Goal: Task Accomplishment & Management: Complete application form

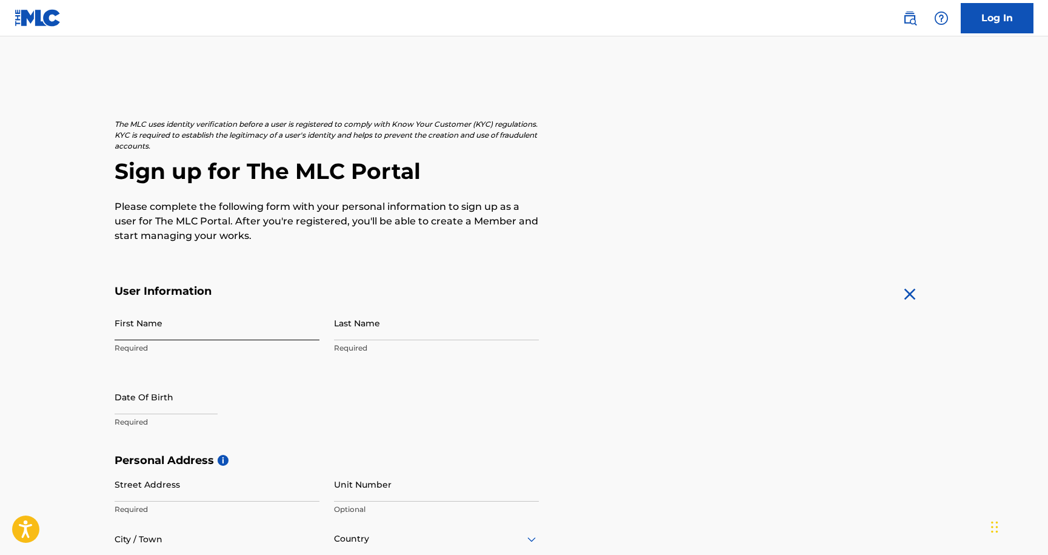
click at [246, 324] on input "First Name" at bounding box center [217, 322] width 205 height 35
type input "[PERSON_NAME]"
select select "8"
select select "2025"
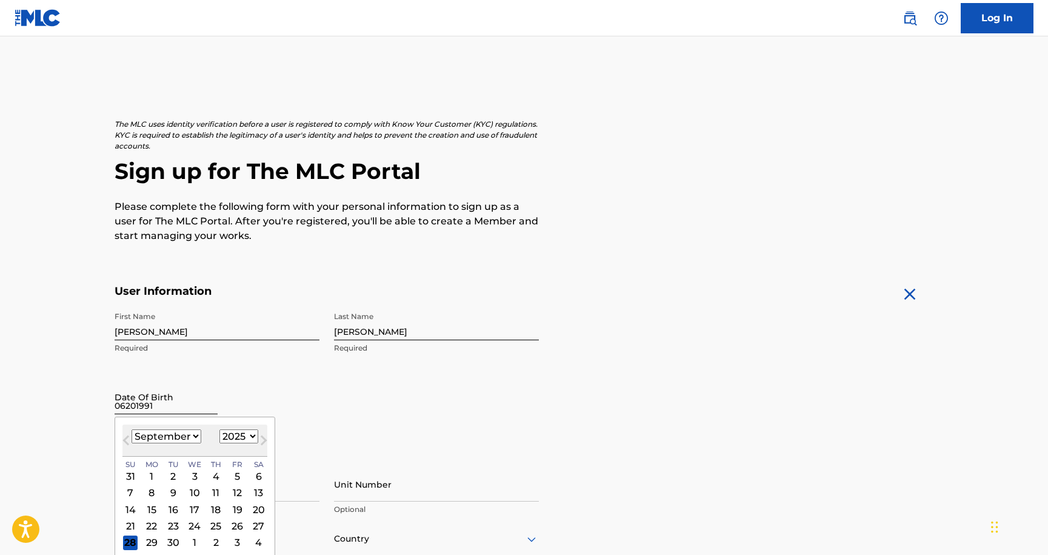
type input "06201991"
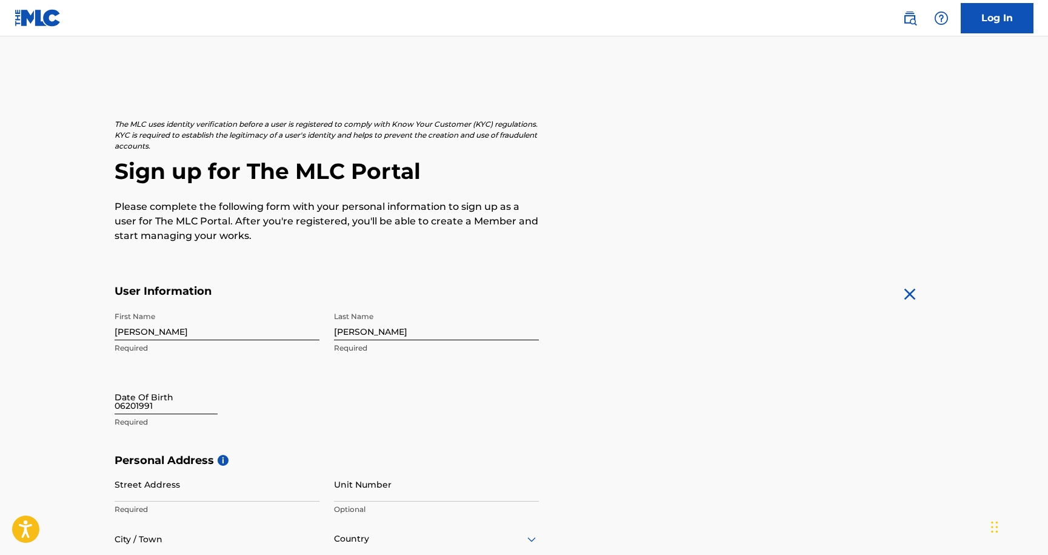
click at [218, 401] on input "06201991" at bounding box center [166, 396] width 103 height 35
select select "8"
select select "2025"
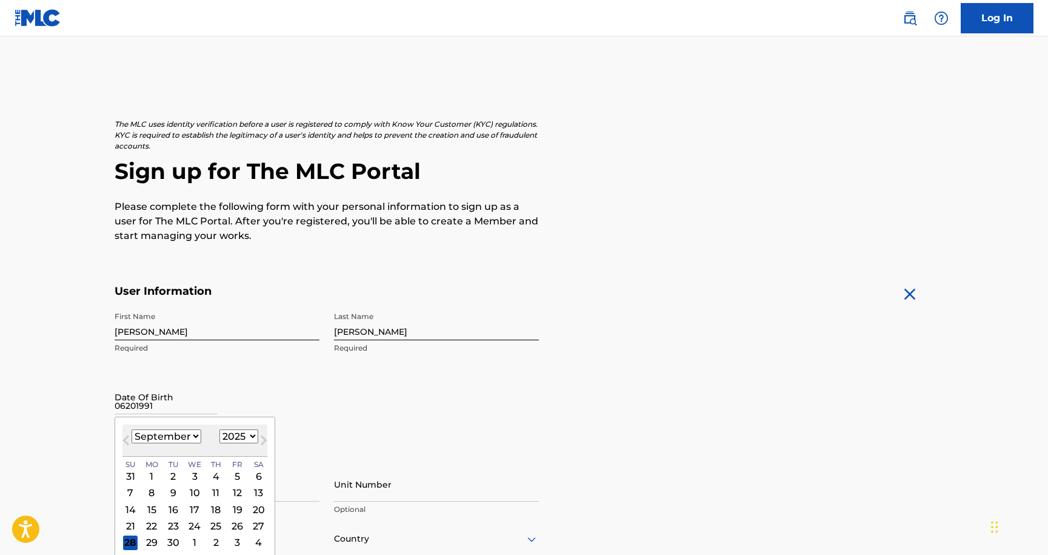
select select "6"
select select "1991"
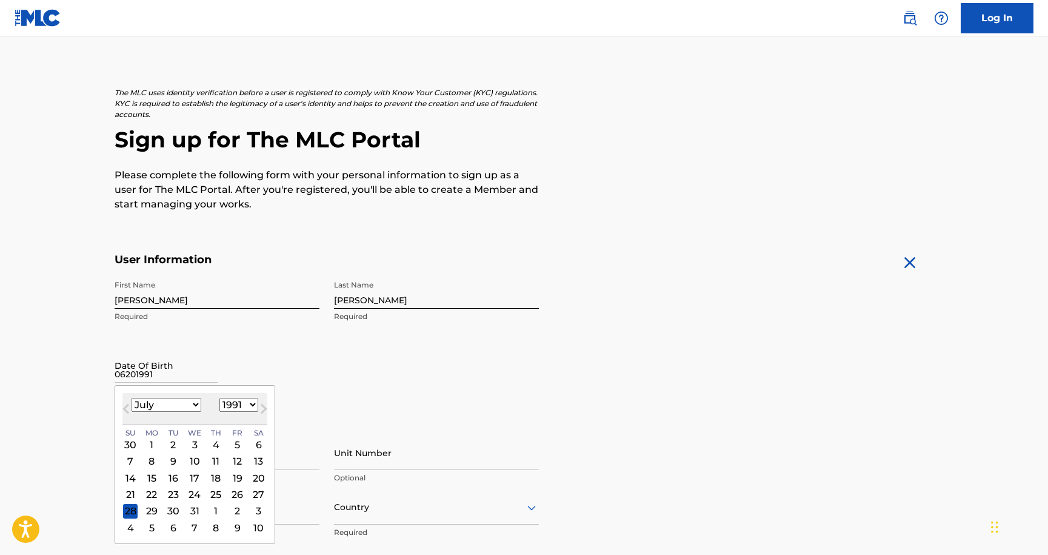
scroll to position [39, 0]
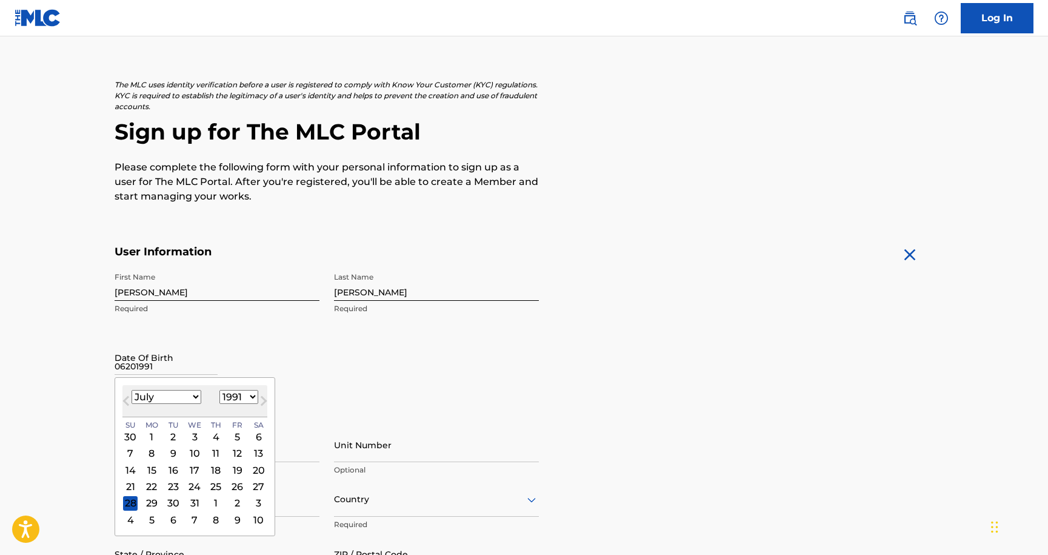
select select "5"
click at [208, 487] on div "20" at bounding box center [215, 486] width 15 height 15
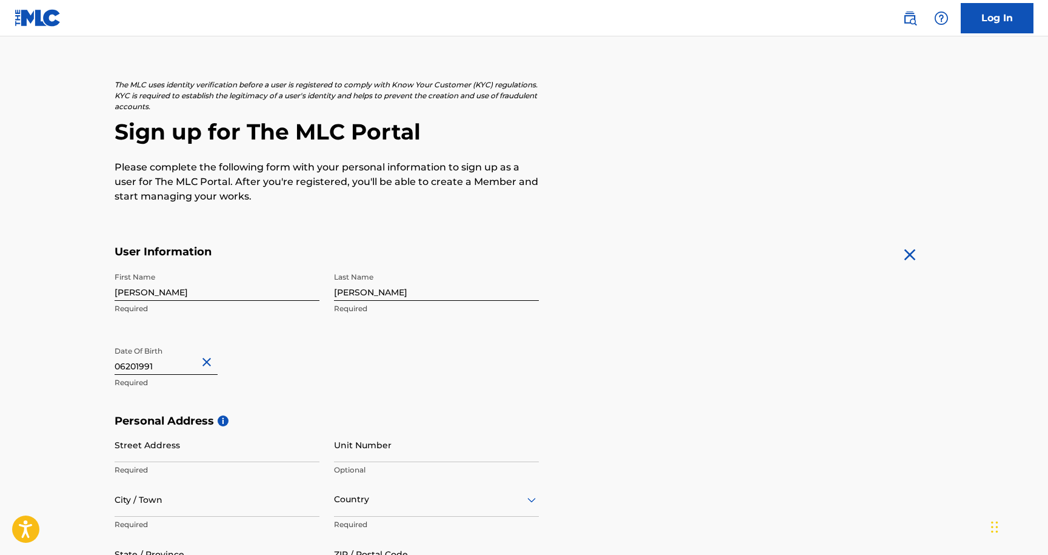
click at [78, 418] on main "The MLC uses identity verification before a user is registered to comply with K…" at bounding box center [524, 423] width 1048 height 853
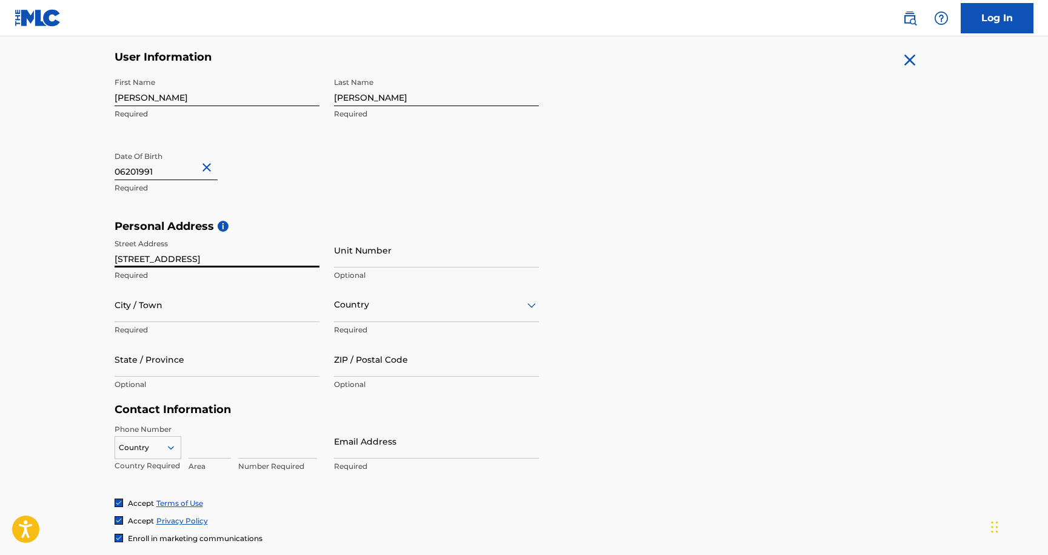
type input "[STREET_ADDRESS]"
type input "[PERSON_NAME]"
click at [366, 313] on div "Country" at bounding box center [436, 304] width 205 height 35
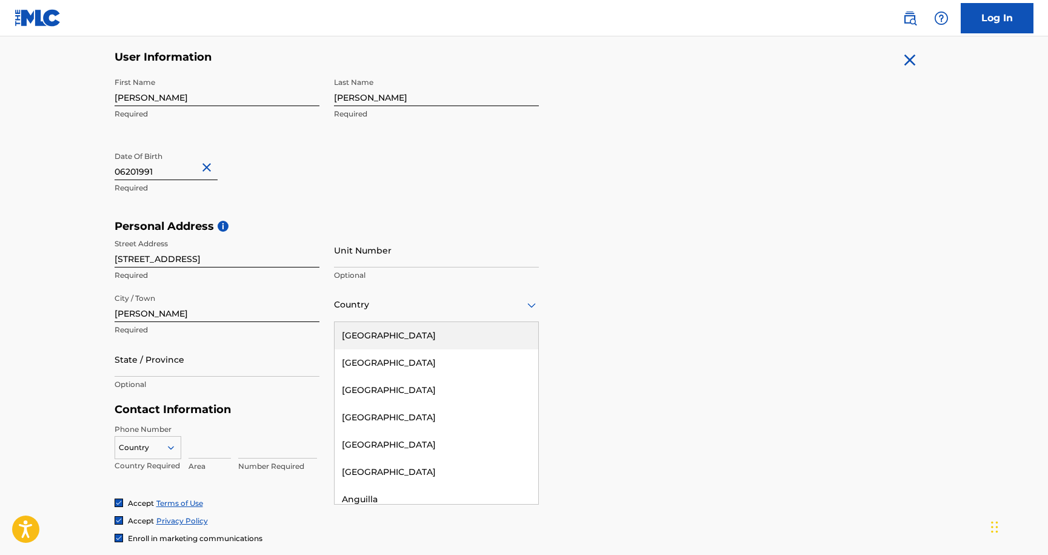
click at [388, 339] on div "[GEOGRAPHIC_DATA]" at bounding box center [437, 335] width 204 height 27
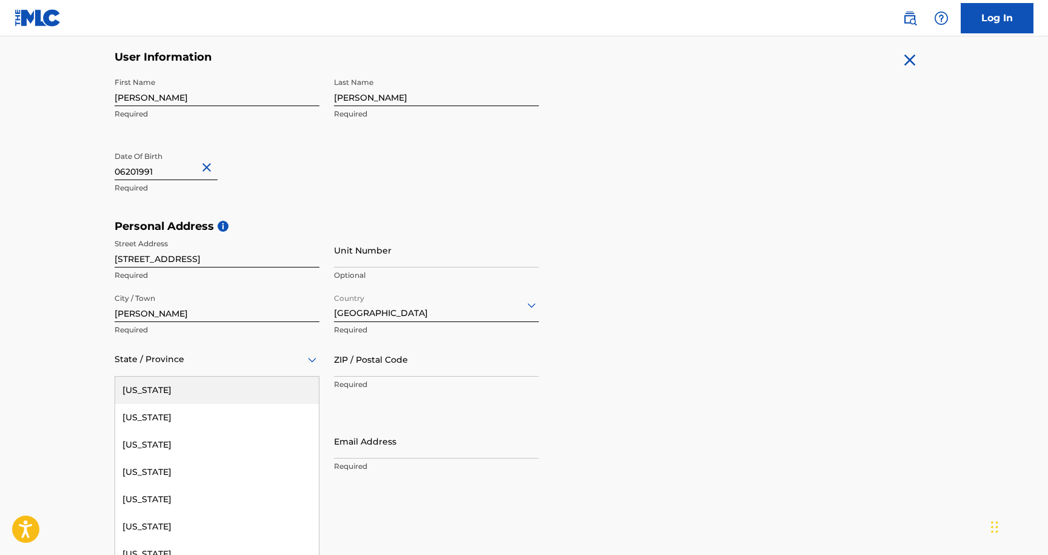
click at [199, 355] on div at bounding box center [217, 359] width 205 height 15
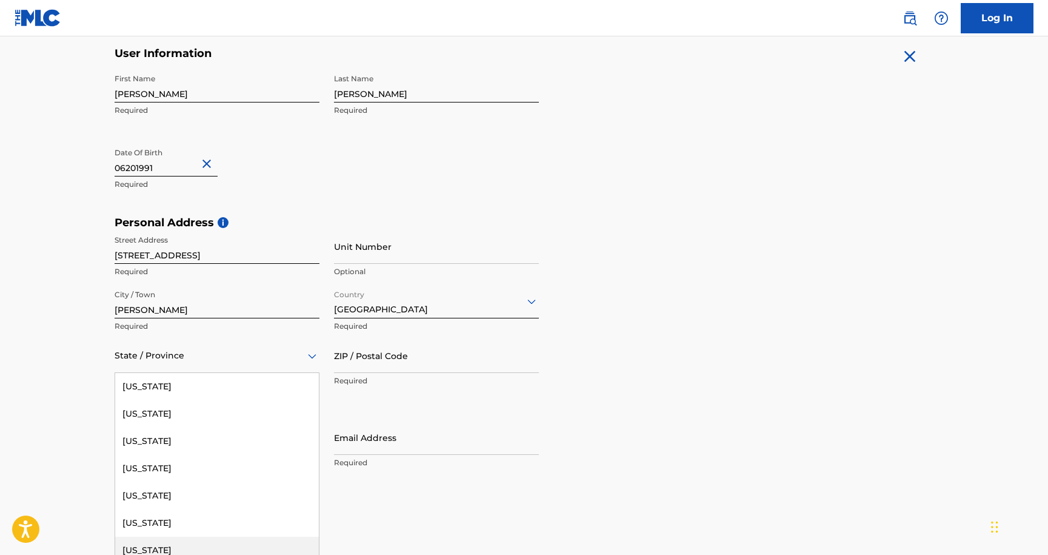
click at [205, 541] on div "[US_STATE]" at bounding box center [217, 549] width 204 height 27
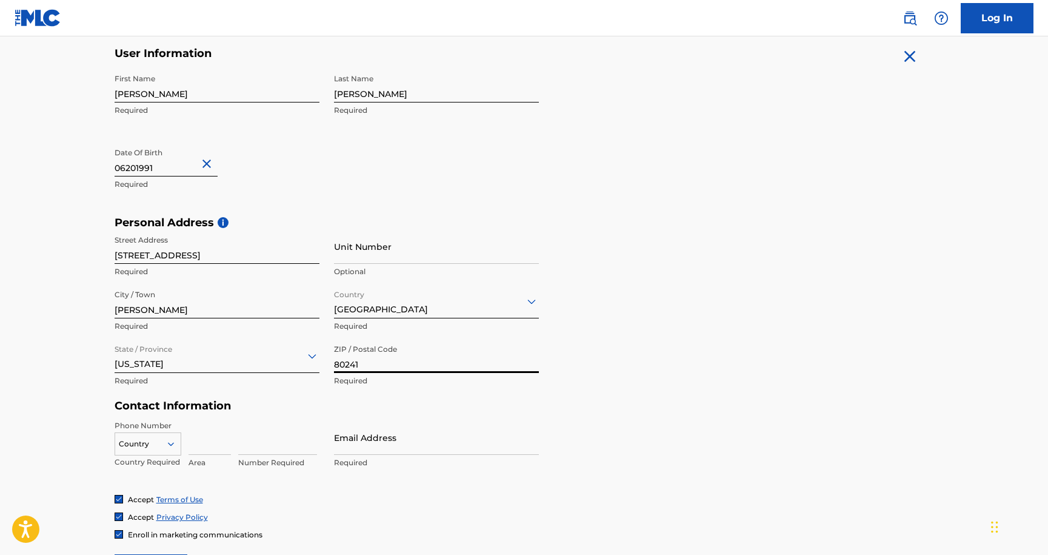
type input "80241"
click at [684, 408] on form "User Information First Name Seth Required Last Name Beamer Required Date Of Bir…" at bounding box center [524, 316] width 819 height 538
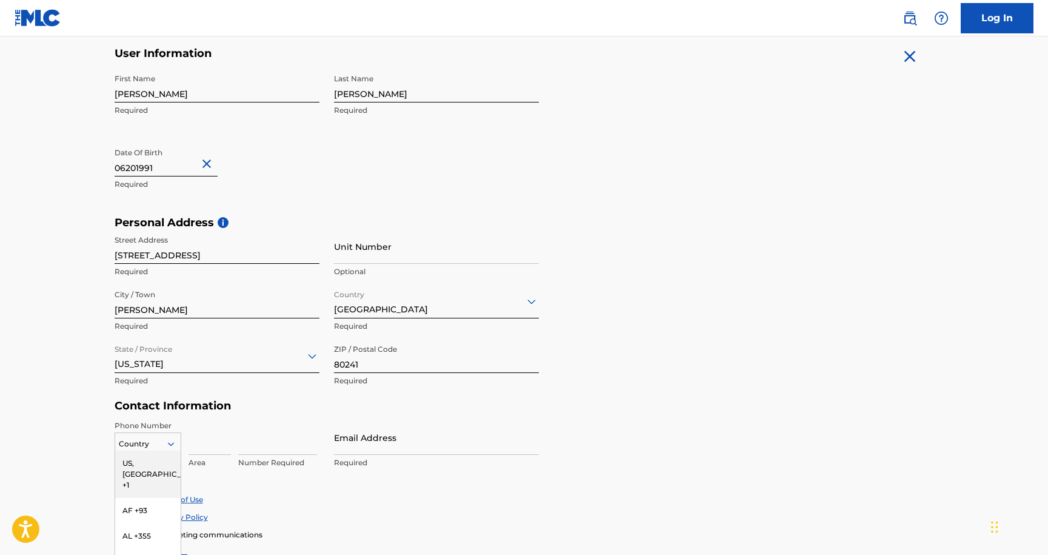
scroll to position [315, 0]
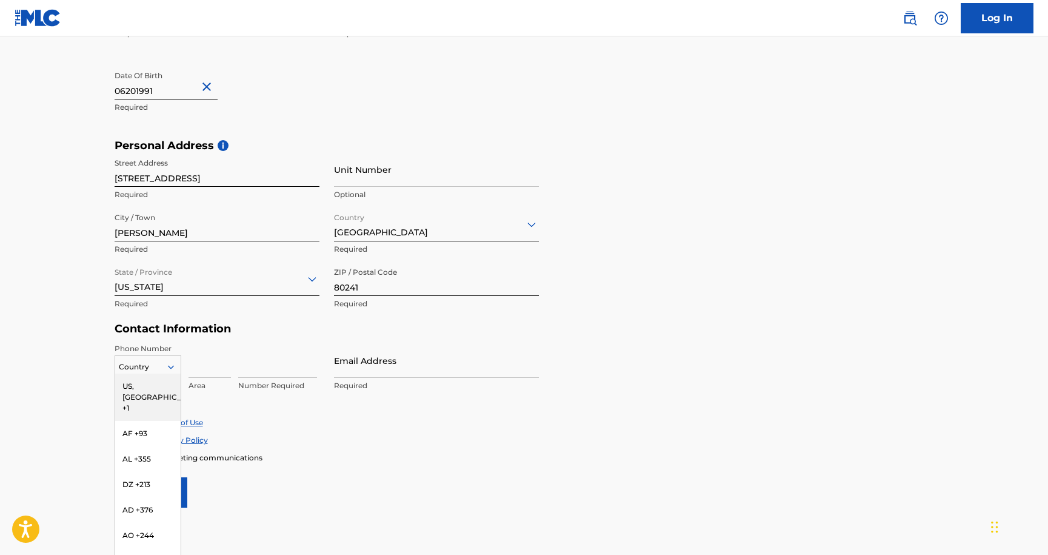
click at [137, 373] on div "US, CA +1, 1 of 216. 216 results available. Use Up and Down to choose options, …" at bounding box center [148, 364] width 67 height 18
click at [131, 392] on div "US, [GEOGRAPHIC_DATA] +1" at bounding box center [147, 396] width 65 height 47
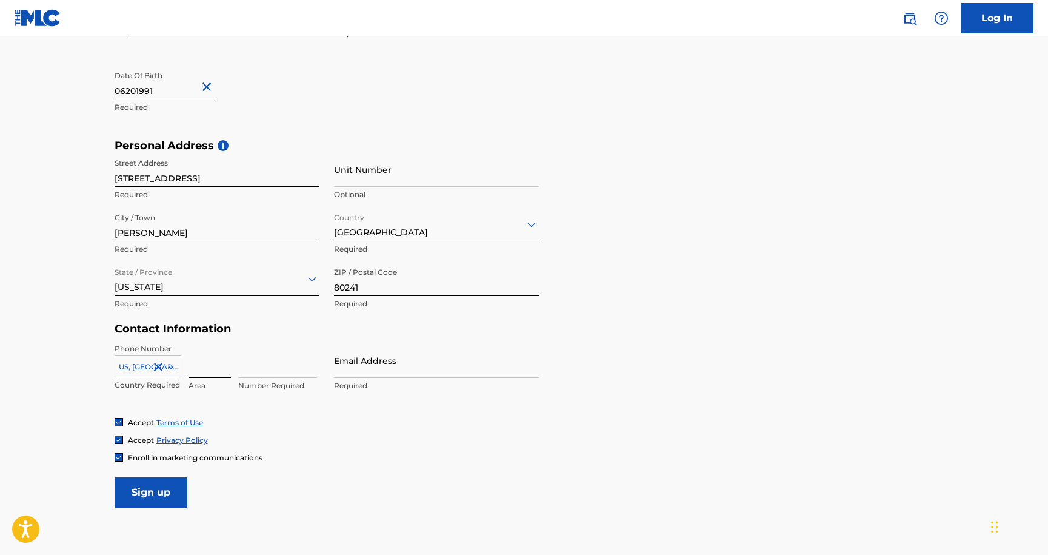
click at [227, 369] on input at bounding box center [209, 360] width 42 height 35
type input "303"
click at [342, 463] on form "User Information First Name Seth Required Last Name Beamer Required Date Of Bir…" at bounding box center [524, 239] width 819 height 538
click at [251, 362] on input "5181896" at bounding box center [277, 360] width 79 height 35
click at [250, 369] on input "5181896" at bounding box center [277, 360] width 79 height 35
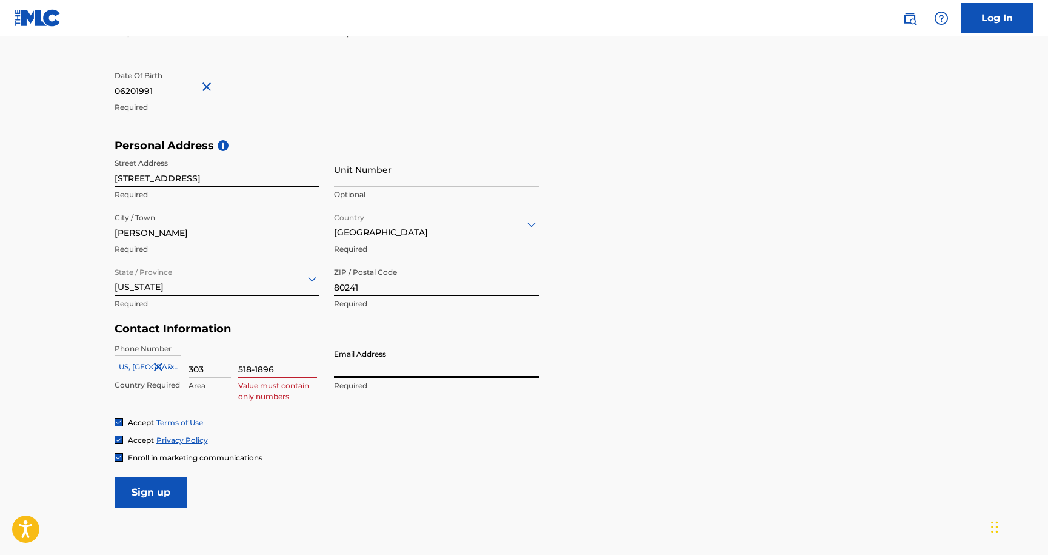
click at [309, 376] on div "518-1896 Value must contain only numbers" at bounding box center [277, 370] width 79 height 55
click at [250, 364] on input "518-1896" at bounding box center [277, 360] width 79 height 35
type input "5181896"
click at [428, 378] on div "Email Address Required" at bounding box center [436, 370] width 205 height 55
click at [414, 370] on input "Email Address" at bounding box center [436, 360] width 205 height 35
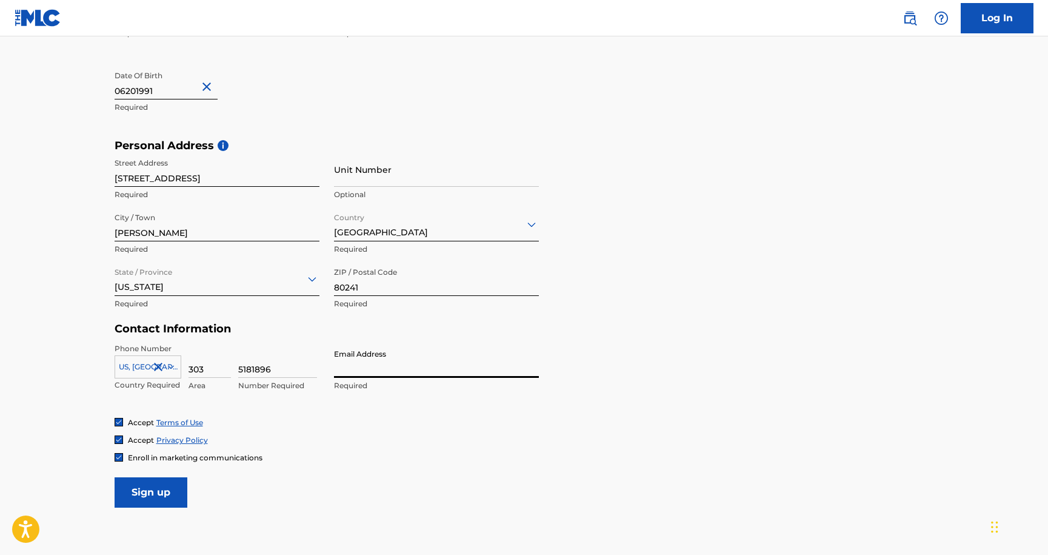
type input "[EMAIL_ADDRESS][DOMAIN_NAME]"
click at [153, 489] on input "Sign up" at bounding box center [151, 492] width 73 height 30
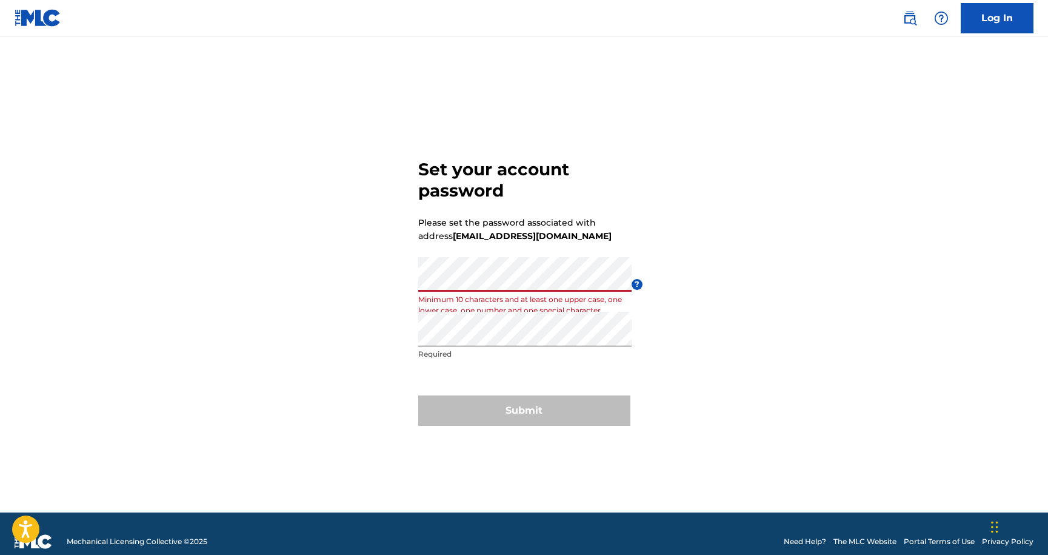
click at [712, 353] on div "Set your account password Please set the password associated with address [EMAI…" at bounding box center [524, 289] width 848 height 445
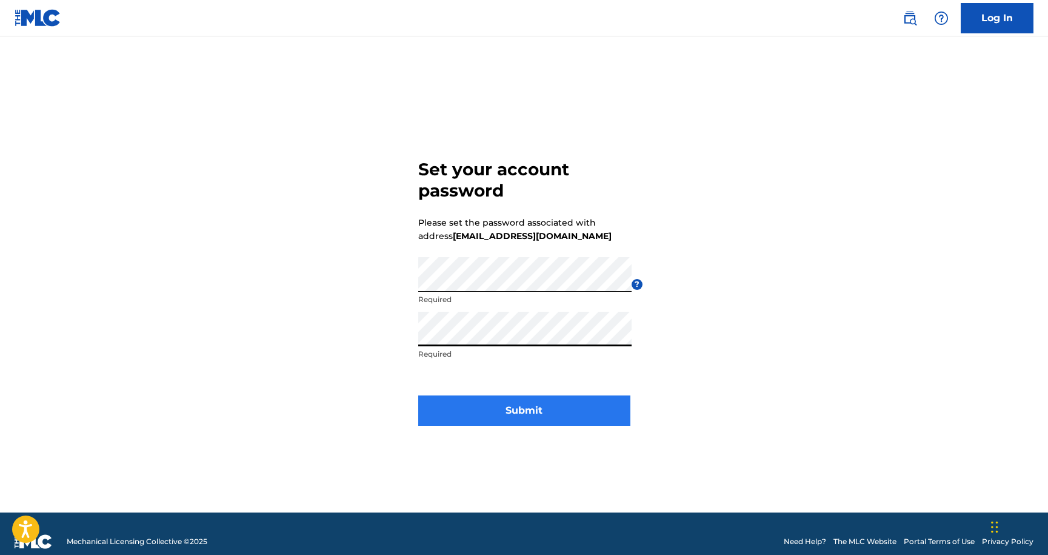
click at [485, 398] on button "Submit" at bounding box center [524, 410] width 212 height 30
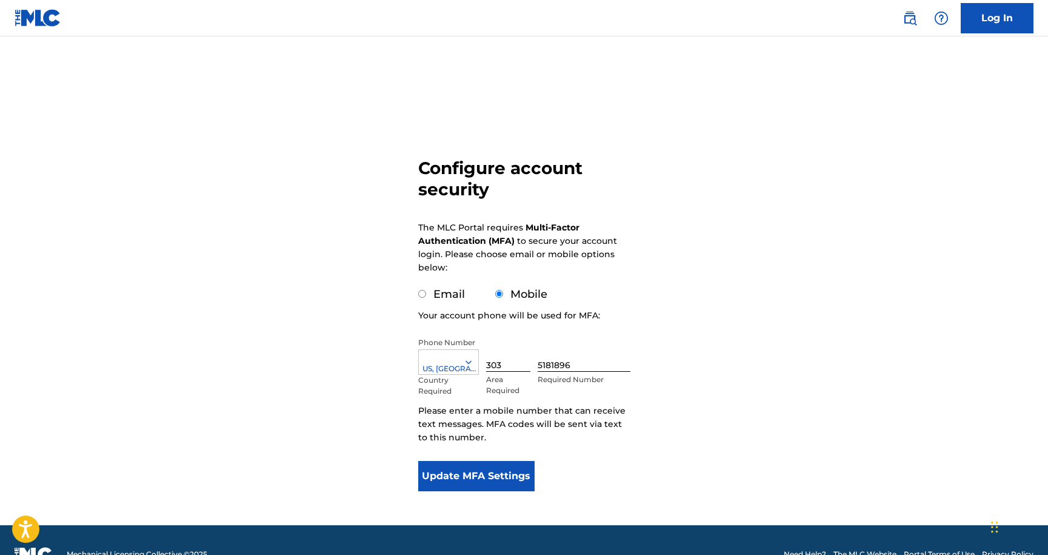
click at [439, 292] on label "Email" at bounding box center [449, 293] width 32 height 13
click at [426, 292] on input "Email" at bounding box center [422, 294] width 8 height 8
radio input "true"
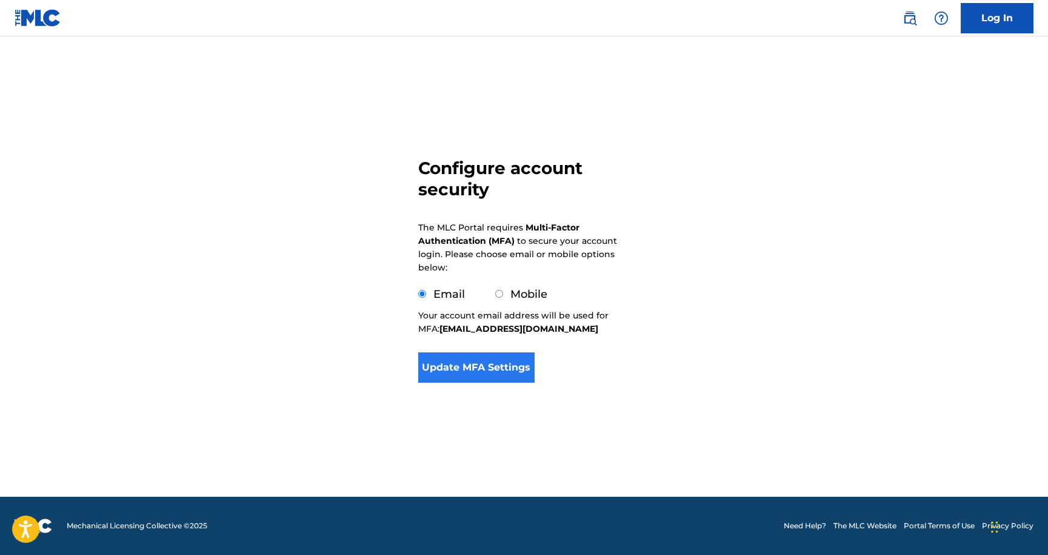
click at [458, 358] on button "Update MFA Settings" at bounding box center [476, 367] width 117 height 30
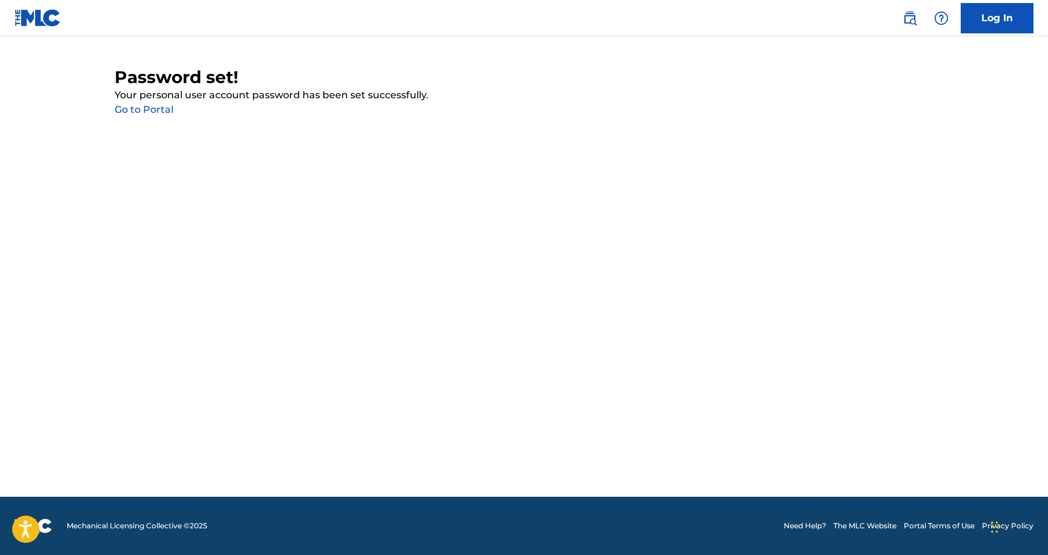
click at [144, 107] on link "Go to Portal" at bounding box center [144, 110] width 59 height 12
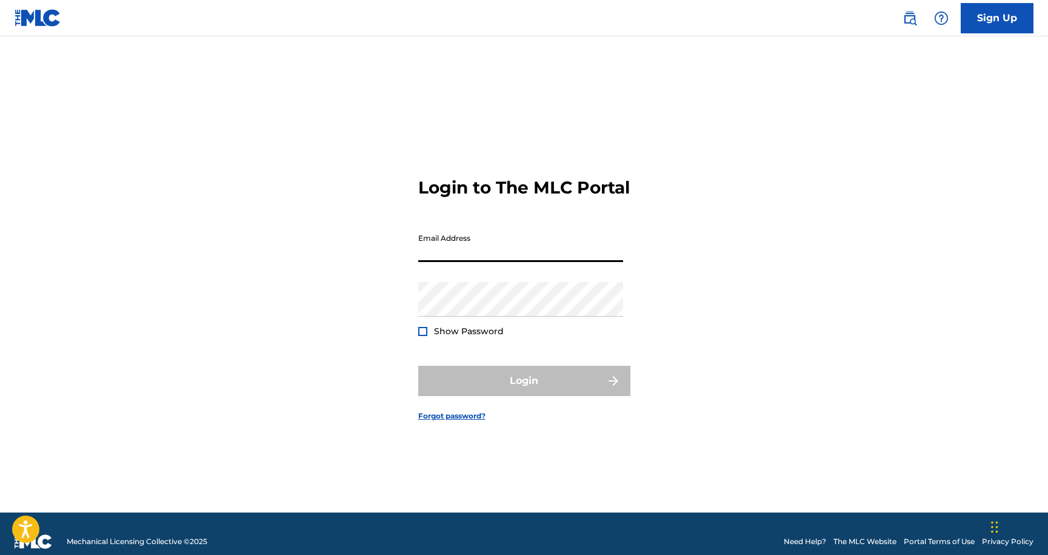
type input "[EMAIL_ADDRESS][DOMAIN_NAME]"
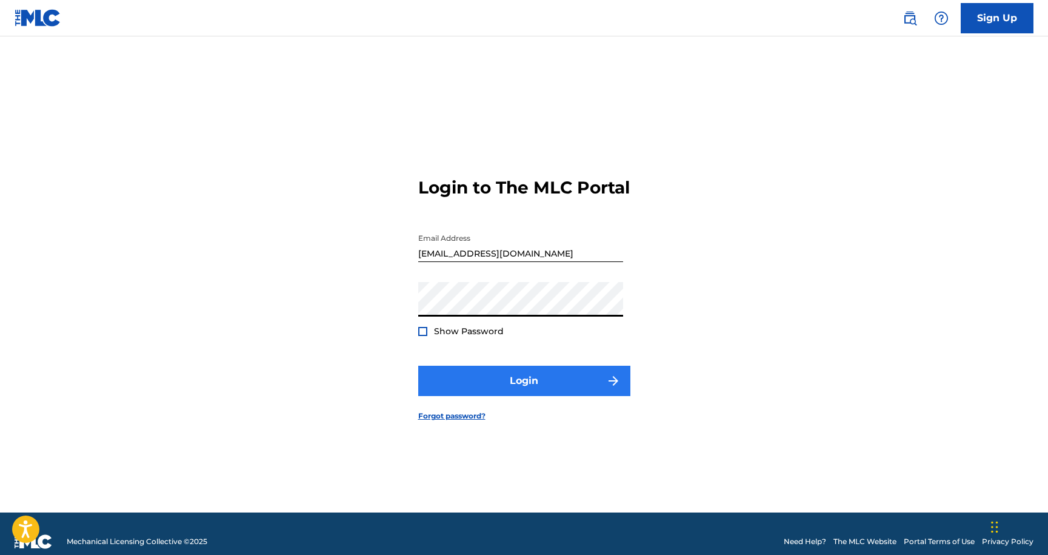
click at [490, 387] on button "Login" at bounding box center [524, 380] width 212 height 30
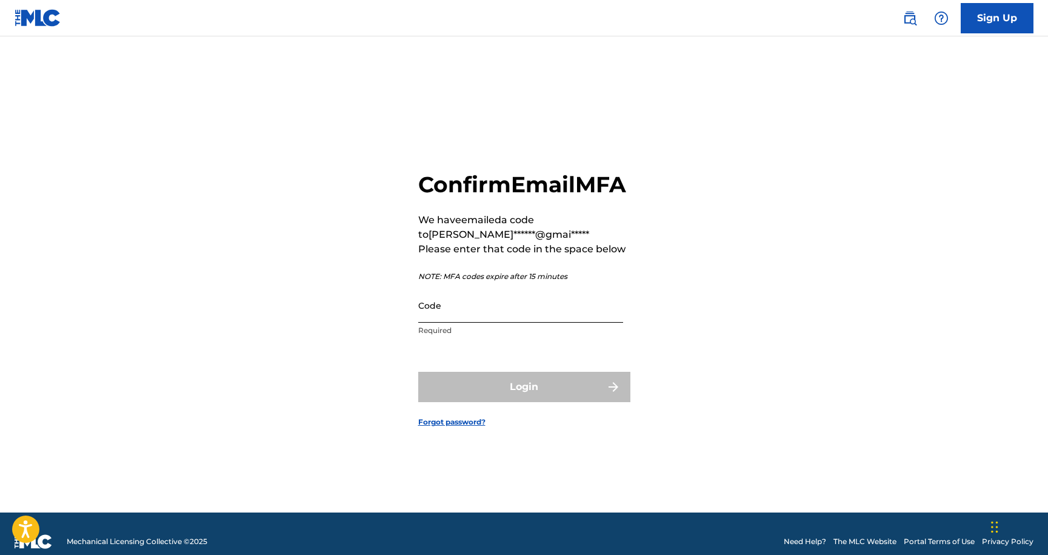
click at [578, 322] on input "Code" at bounding box center [520, 305] width 205 height 35
paste input "451758"
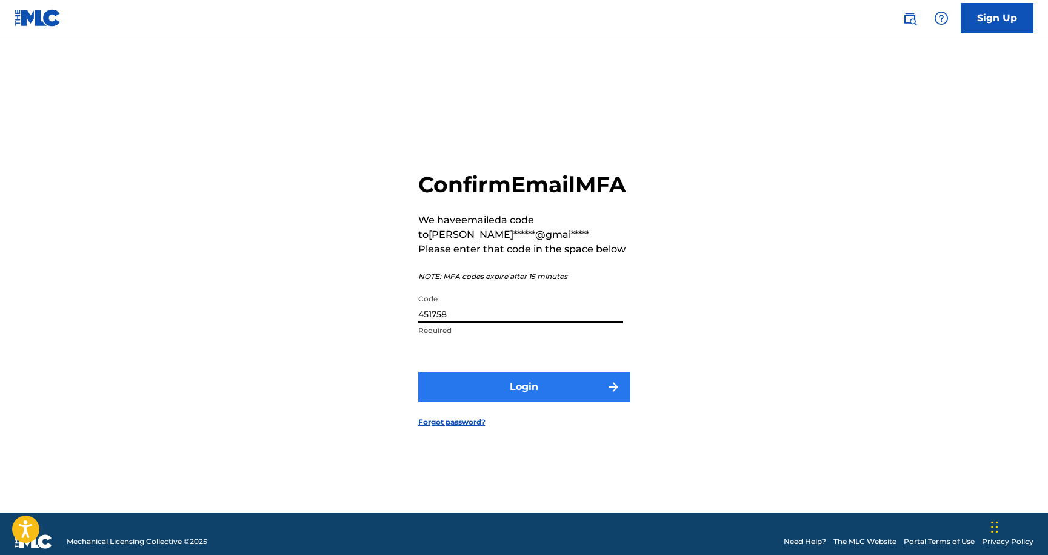
type input "451758"
click at [507, 401] on button "Login" at bounding box center [524, 387] width 212 height 30
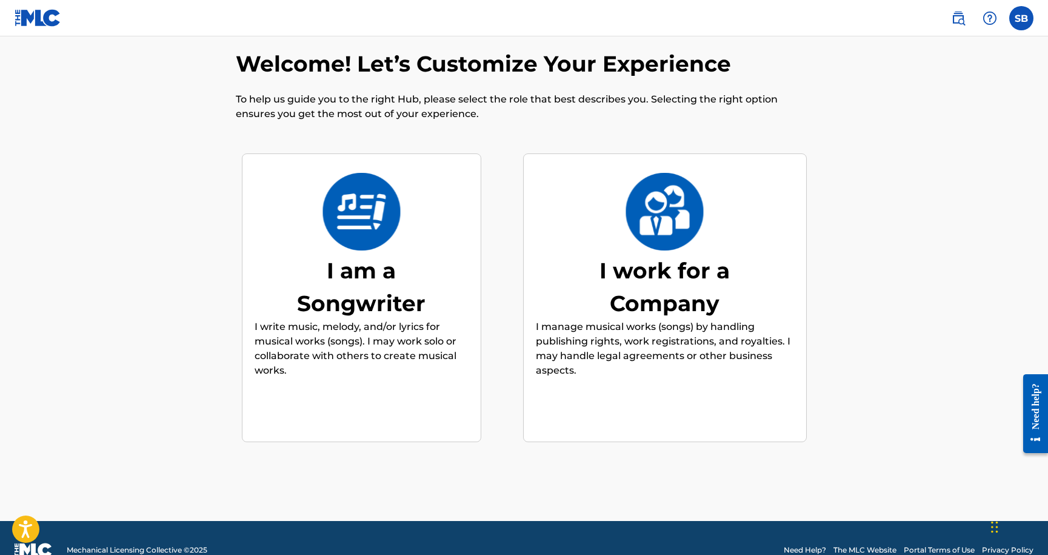
click at [387, 241] on img at bounding box center [361, 212] width 79 height 78
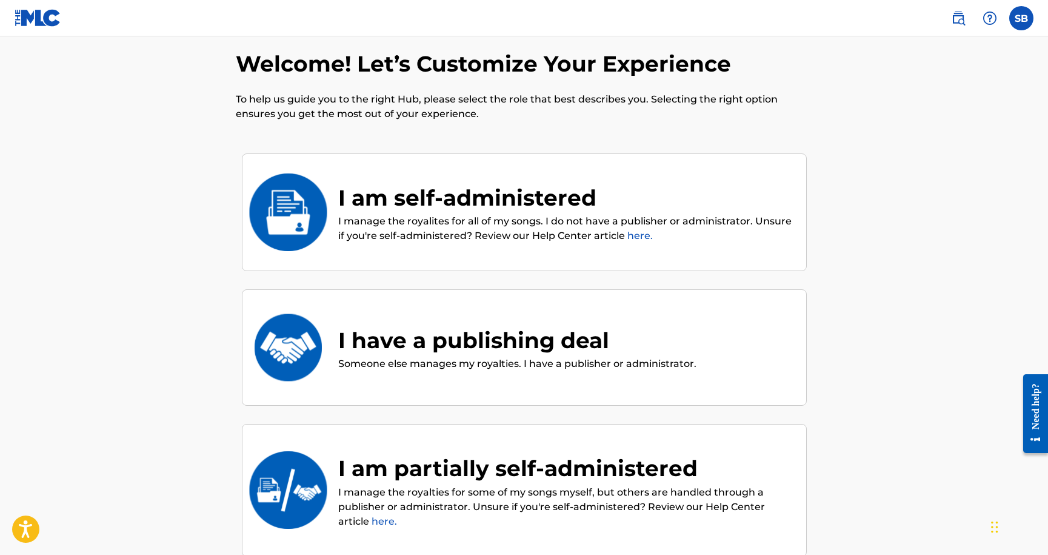
scroll to position [55, 0]
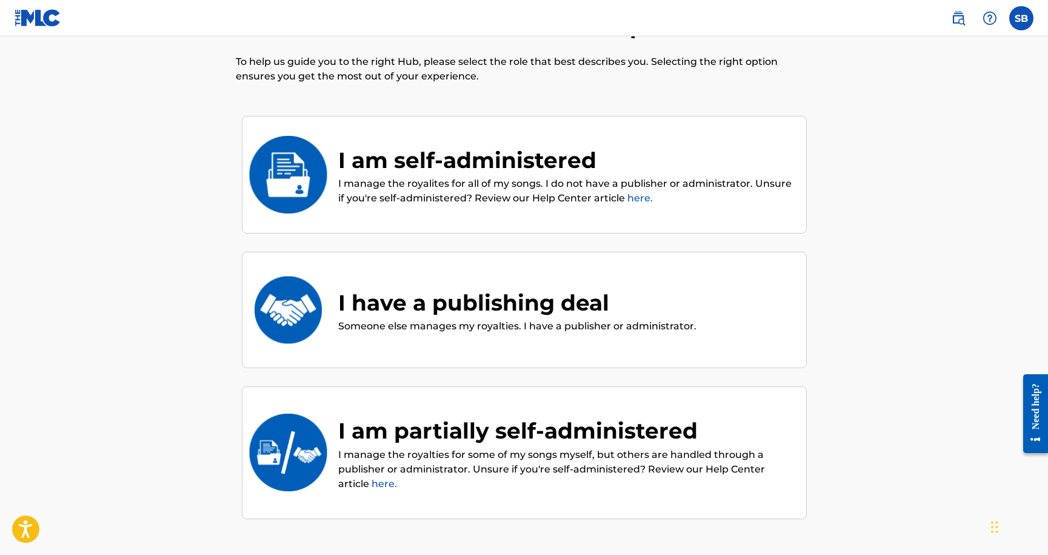
click at [492, 188] on p "I manage the royalites for all of my songs. I do not have a publisher or admini…" at bounding box center [566, 190] width 456 height 29
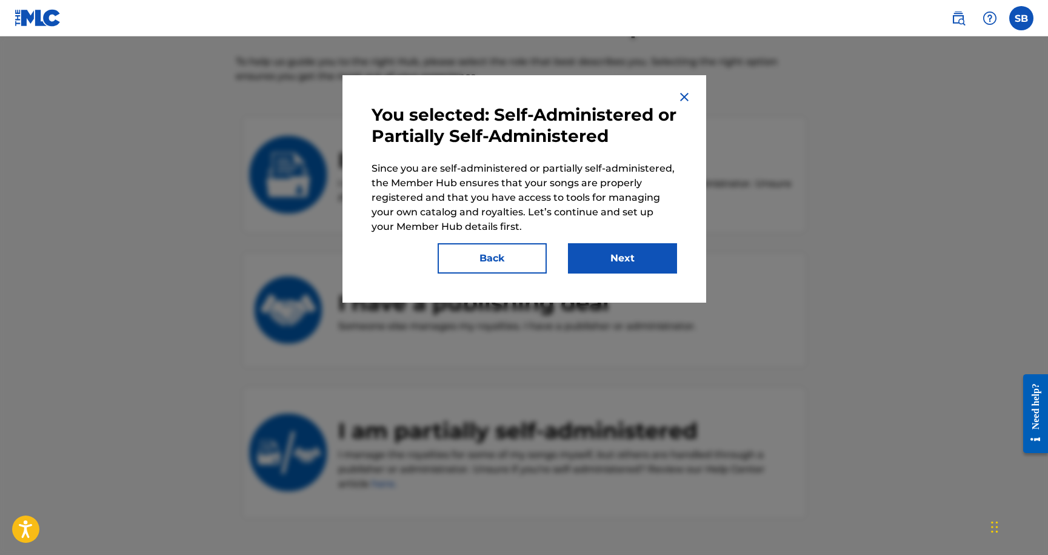
click at [539, 228] on p "Since you are self-administered or partially self-administered, the Member Hub …" at bounding box center [524, 197] width 305 height 73
click at [625, 247] on button "Next" at bounding box center [622, 258] width 109 height 30
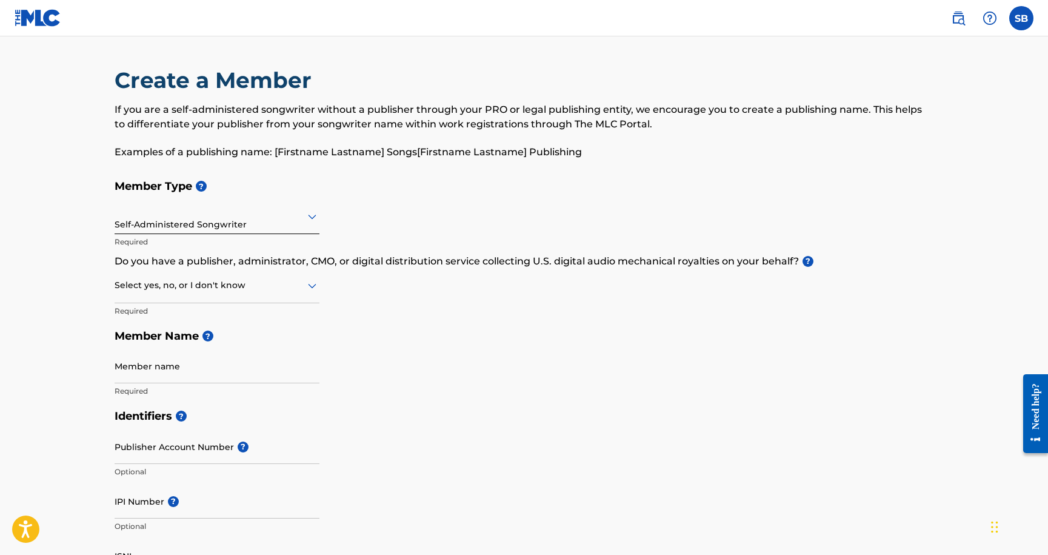
click at [192, 264] on p "Do you have a publisher, administrator, CMO, or digital distribution service co…" at bounding box center [524, 261] width 819 height 15
click at [266, 282] on div at bounding box center [217, 285] width 205 height 15
click at [245, 342] on div "No" at bounding box center [217, 343] width 204 height 27
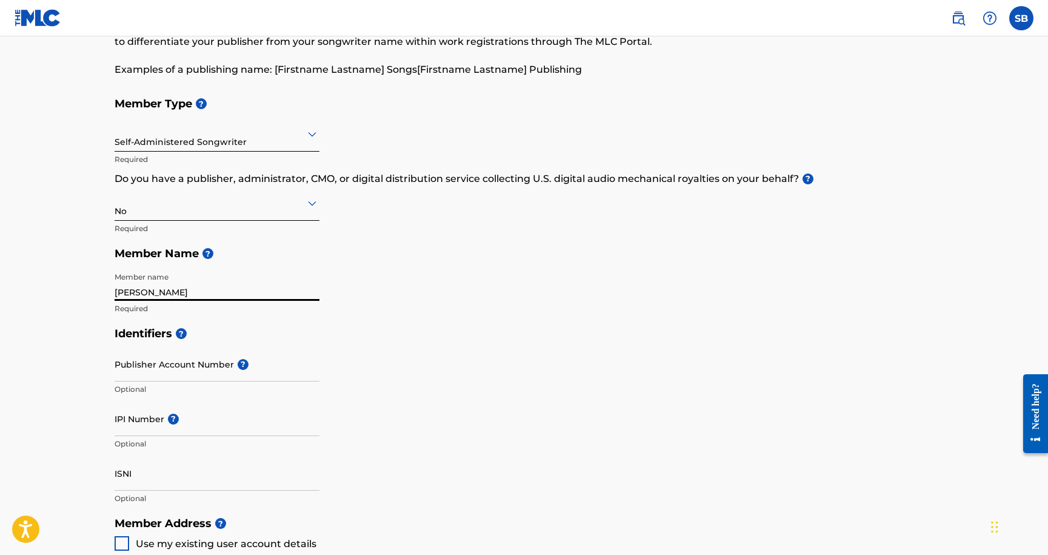
scroll to position [145, 0]
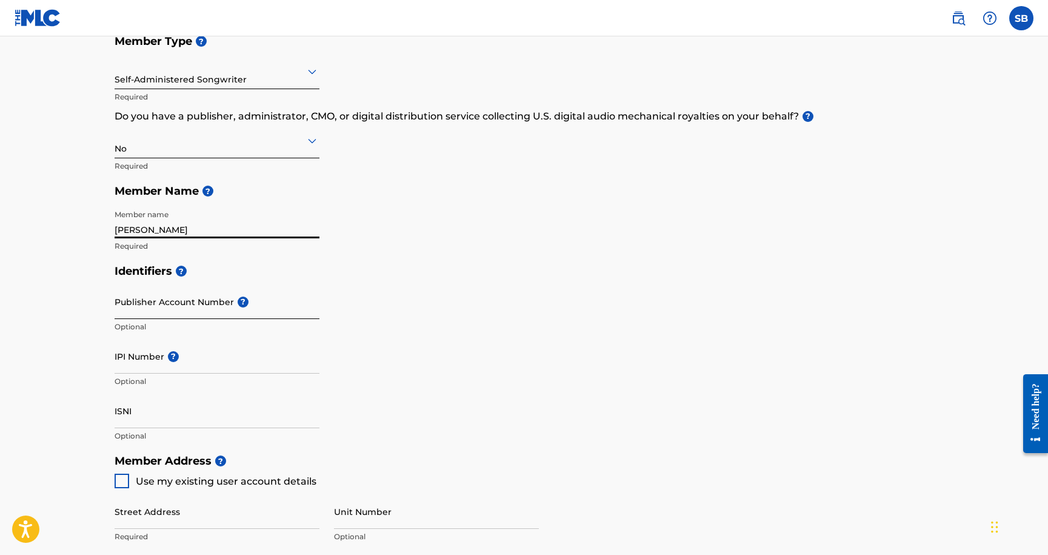
type input "[PERSON_NAME]"
click at [206, 302] on input "Publisher Account Number ?" at bounding box center [217, 301] width 205 height 35
click at [431, 359] on div "Identifiers ? Publisher Account Number ? Optional IPI Number ? Optional ISNI Op…" at bounding box center [524, 353] width 819 height 190
click at [268, 372] on div "IPI Number ? Optional" at bounding box center [217, 366] width 205 height 55
click at [256, 368] on input "IPI Number ?" at bounding box center [217, 356] width 205 height 35
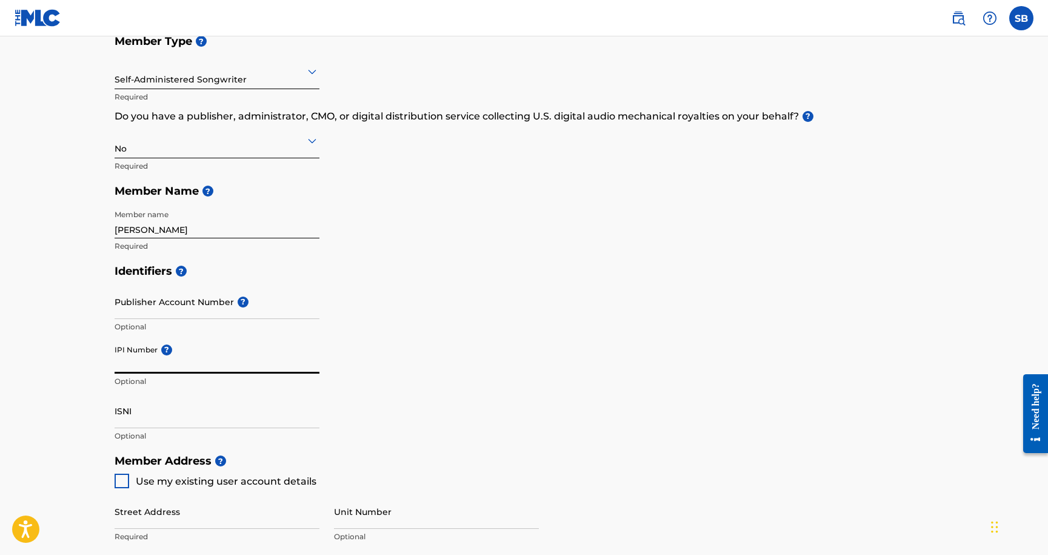
paste input "00848969949"
type input "00848969949"
click at [528, 367] on div "Identifiers ? Publisher Account Number ? Optional IPI Number ? 00848969949 Opti…" at bounding box center [524, 353] width 819 height 190
click at [410, 280] on h5 "Identifiers ?" at bounding box center [524, 271] width 819 height 26
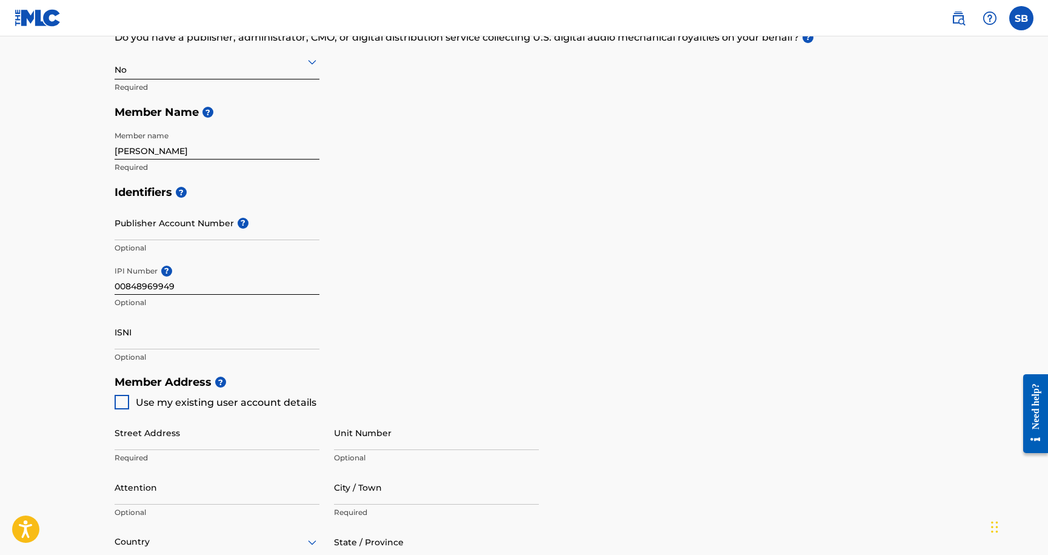
scroll to position [364, 0]
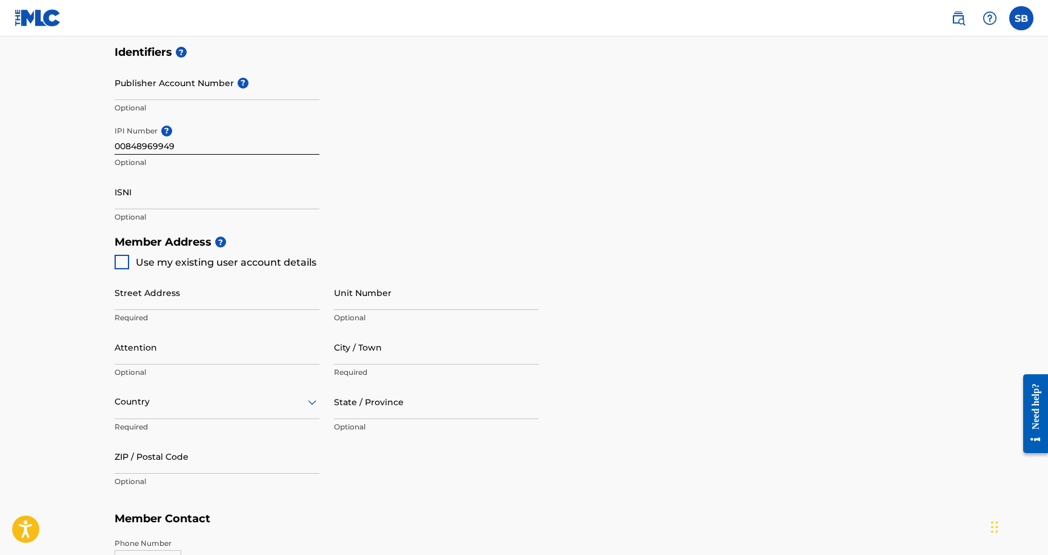
click at [122, 256] on div at bounding box center [122, 262] width 15 height 15
type input "[STREET_ADDRESS]"
type input "[PERSON_NAME]"
type input "80241"
type input "303"
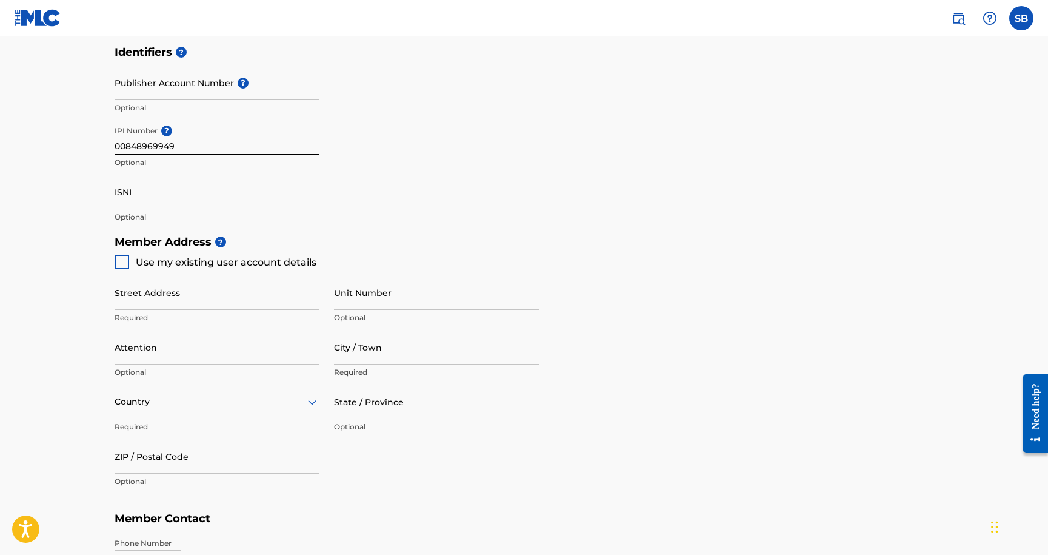
type input "5181896"
type input "[EMAIL_ADDRESS][DOMAIN_NAME]"
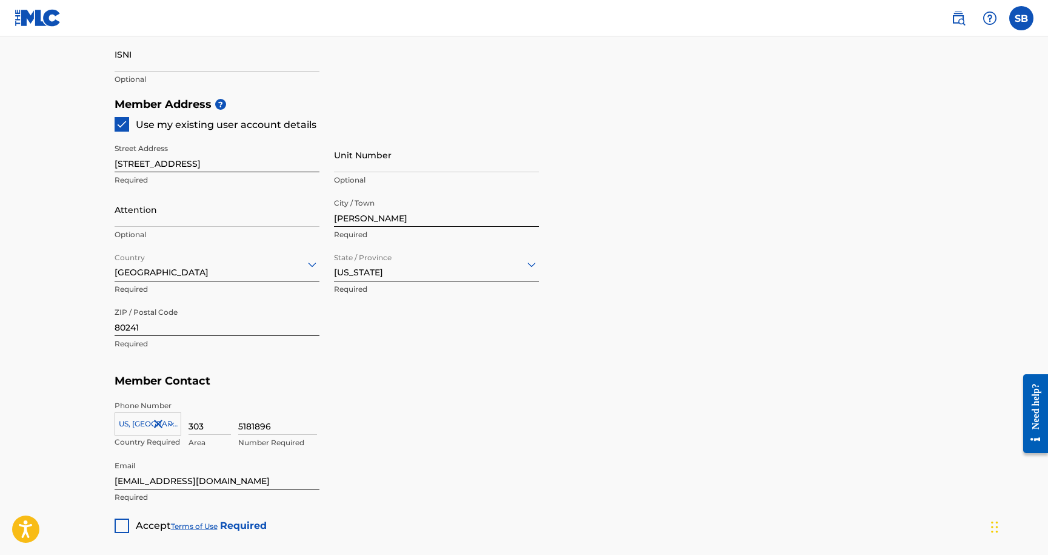
scroll to position [627, 0]
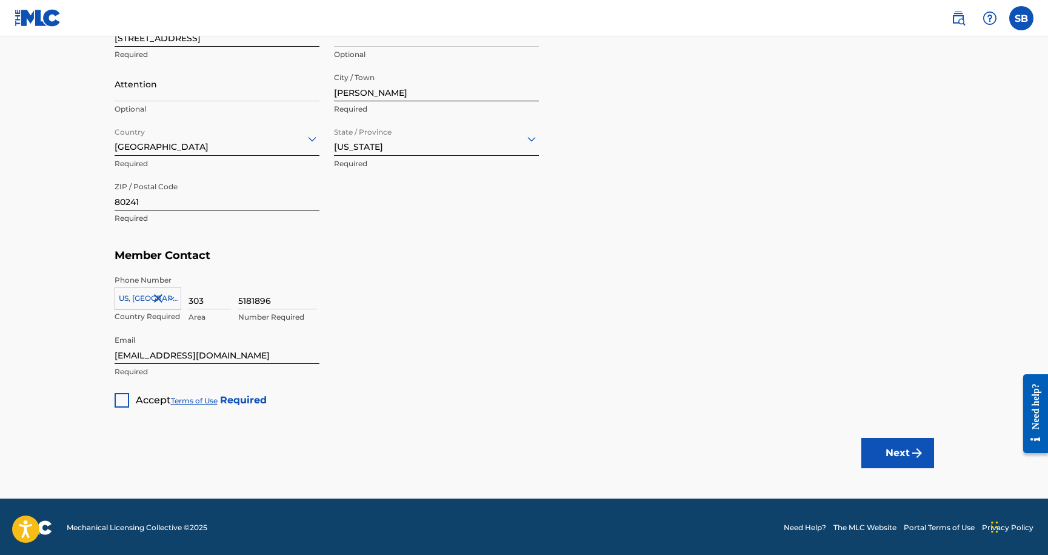
drag, startPoint x: 118, startPoint y: 390, endPoint x: 128, endPoint y: 391, distance: 10.9
click at [118, 390] on div "Accept Terms of Use Required" at bounding box center [191, 396] width 152 height 24
click at [116, 398] on div at bounding box center [122, 400] width 15 height 15
click at [919, 450] on img "submit" at bounding box center [917, 452] width 15 height 15
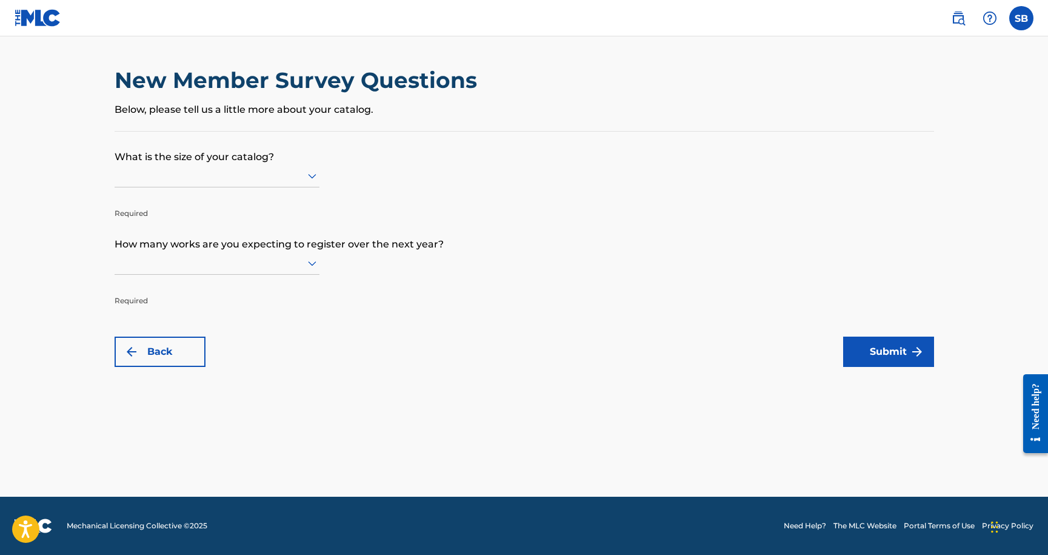
click at [266, 204] on p "Required" at bounding box center [217, 204] width 205 height 29
click at [262, 187] on div at bounding box center [217, 175] width 205 height 23
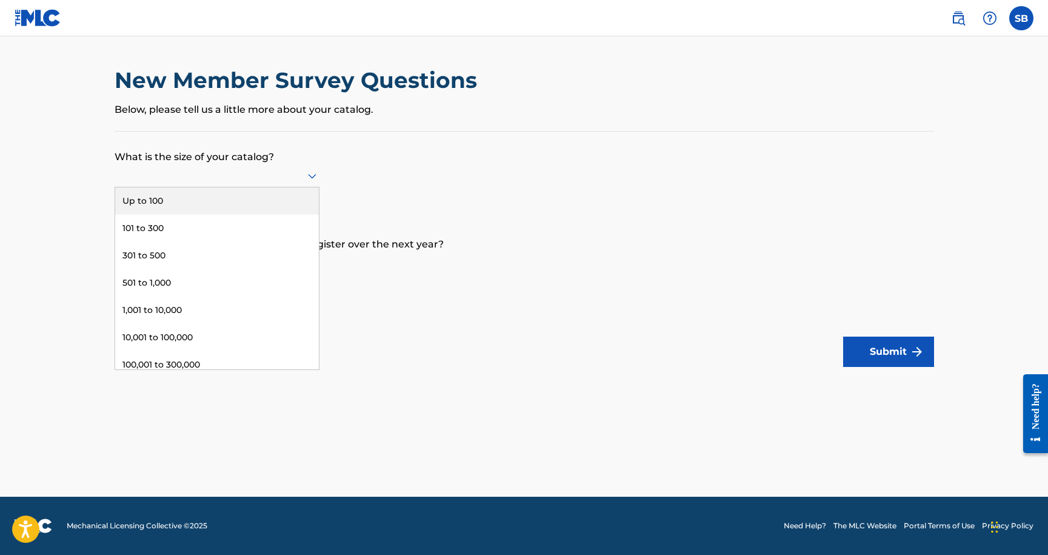
click at [279, 212] on div "Up to 100" at bounding box center [217, 200] width 204 height 27
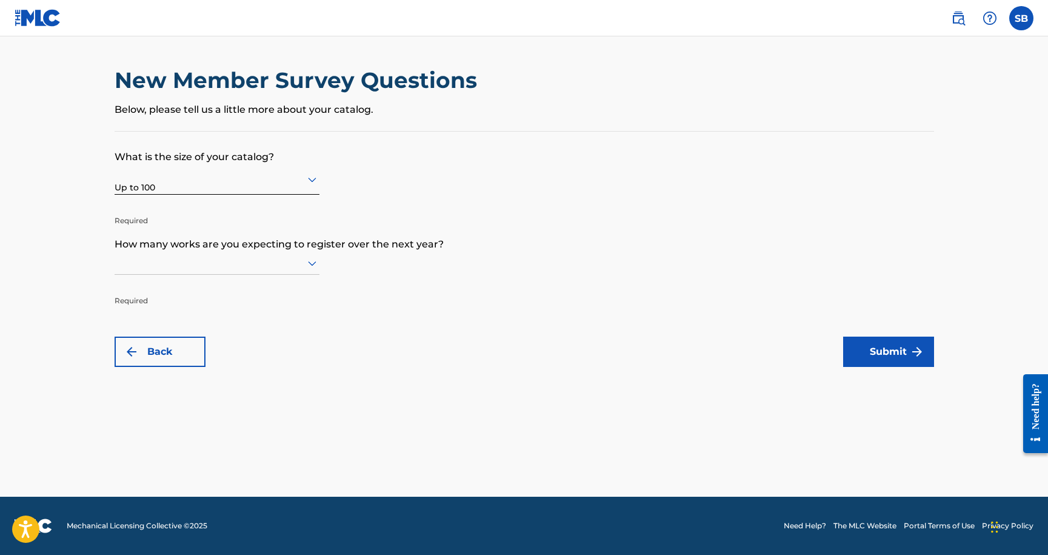
click at [283, 266] on div at bounding box center [217, 262] width 205 height 15
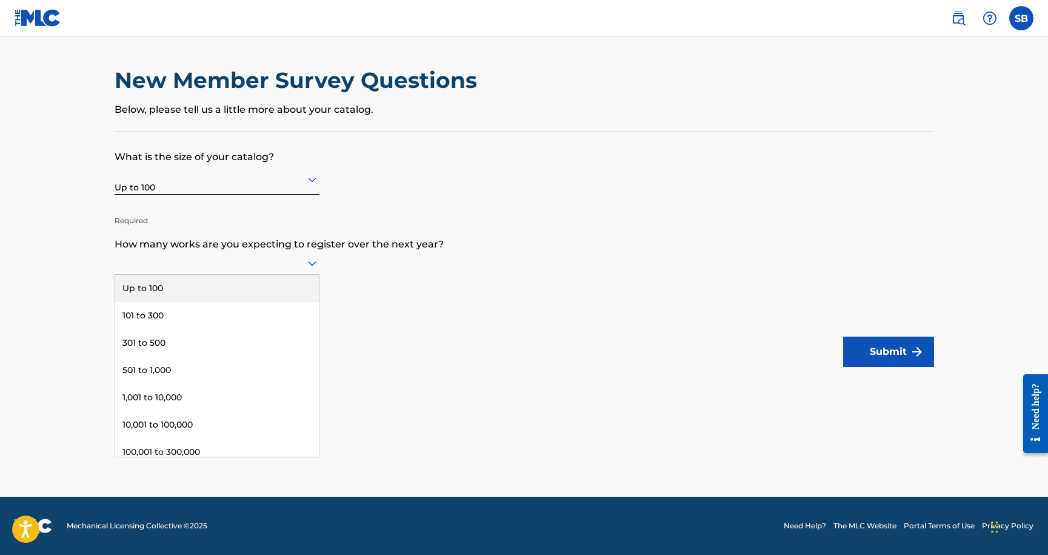
click at [264, 302] on div "Up to 100" at bounding box center [217, 288] width 204 height 27
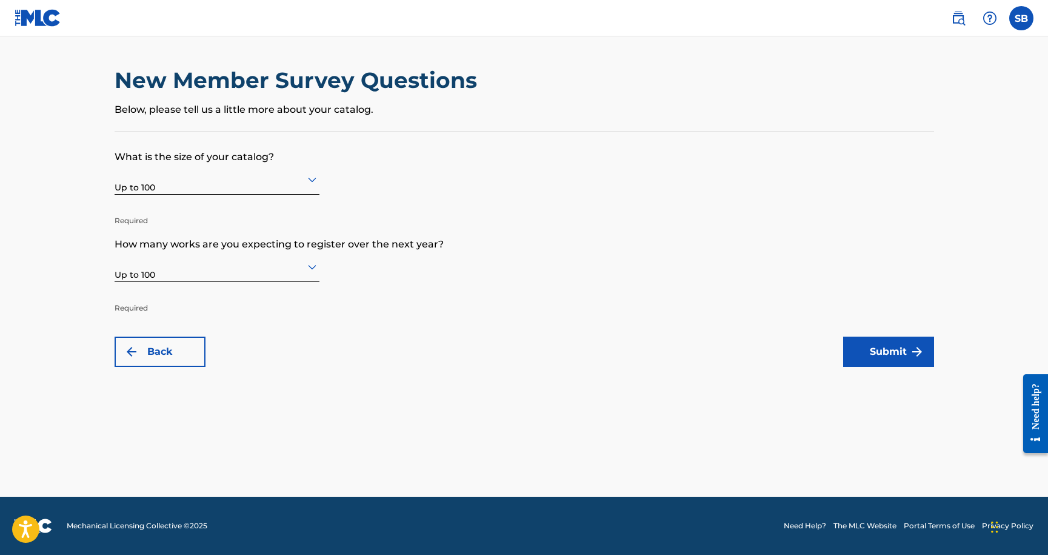
click at [598, 279] on form "What is the size of your catalog? Up to 100 Required How many works are you exp…" at bounding box center [524, 249] width 819 height 235
click at [859, 364] on button "Submit" at bounding box center [888, 351] width 91 height 30
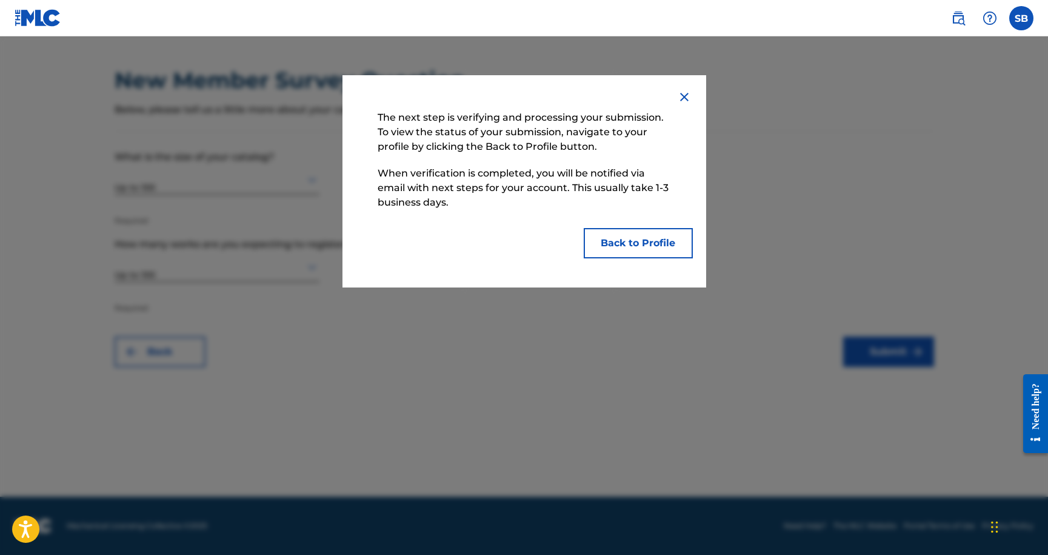
click at [538, 205] on p "When verification is completed, you will be notified via email with next steps …" at bounding box center [524, 188] width 305 height 56
click at [538, 211] on p "When verification is completed, you will be notified via email with next steps …" at bounding box center [524, 188] width 305 height 56
click at [617, 242] on button "Back to Profile" at bounding box center [638, 243] width 109 height 30
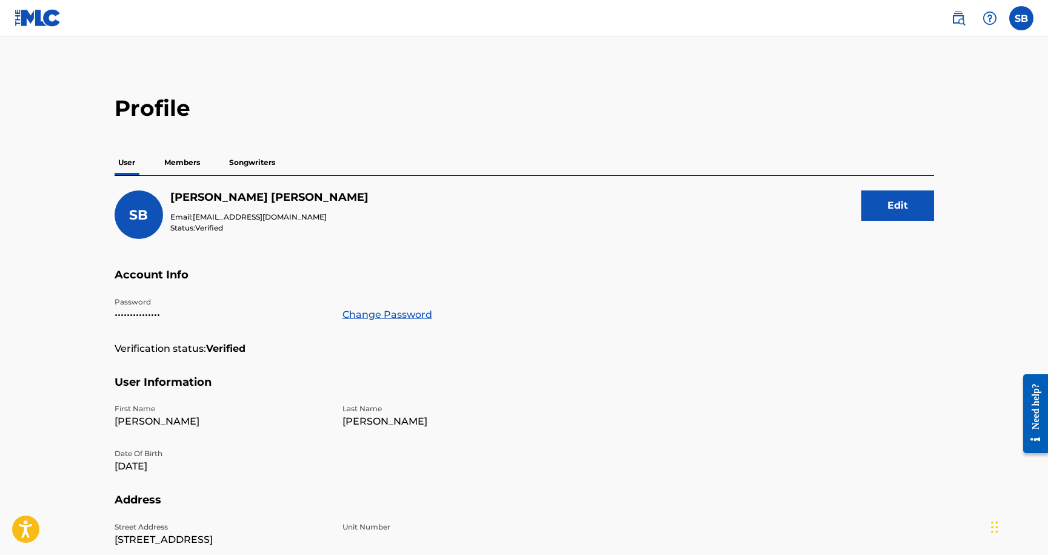
click at [541, 228] on div "SB [PERSON_NAME] Email: [EMAIL_ADDRESS][DOMAIN_NAME] Status: Verified Edit" at bounding box center [524, 229] width 819 height 78
click at [238, 167] on p "Songwriters" at bounding box center [251, 162] width 53 height 25
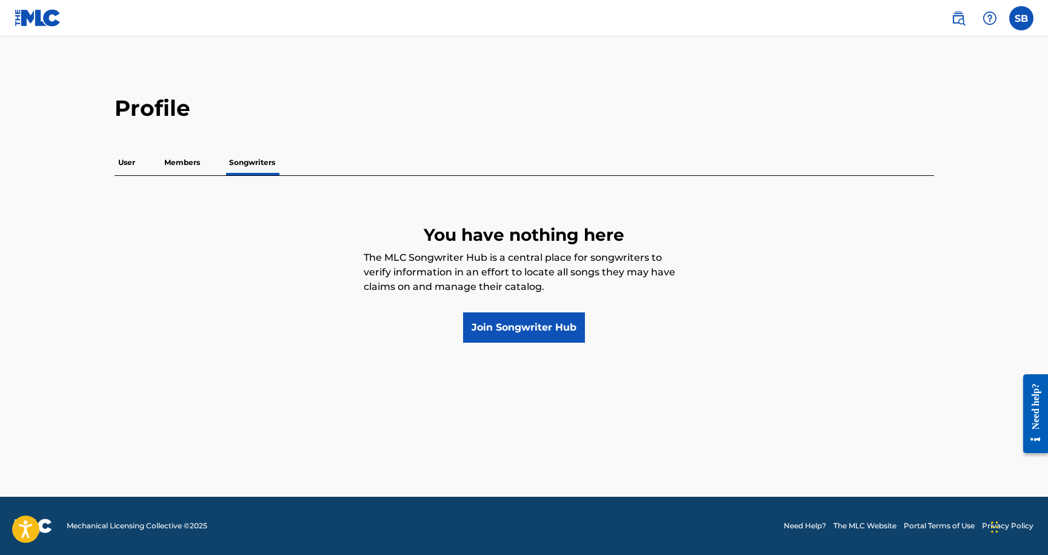
click at [211, 167] on div "User Members Songwriters" at bounding box center [524, 162] width 819 height 25
click at [187, 167] on p "Members" at bounding box center [182, 162] width 43 height 25
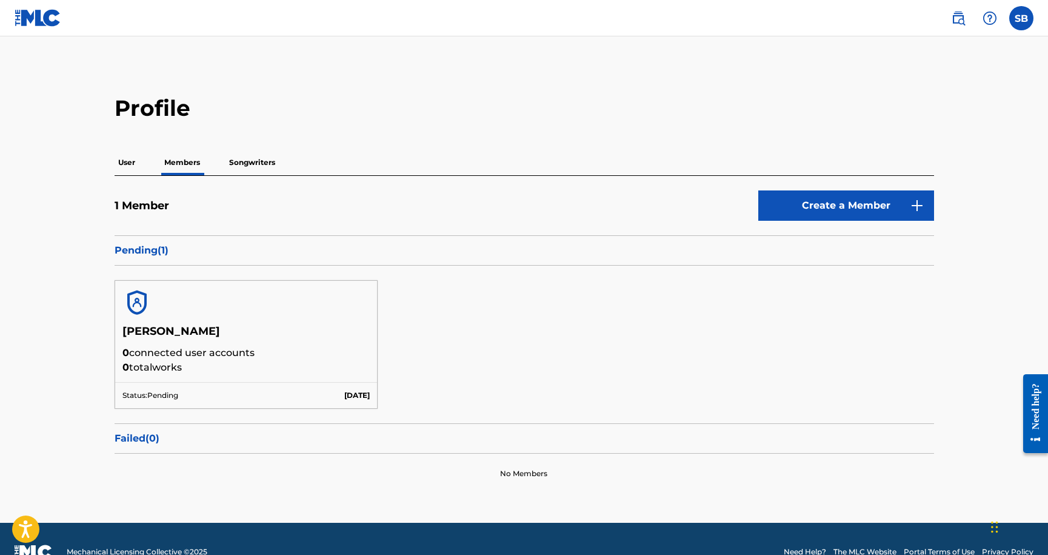
click at [187, 167] on p "Members" at bounding box center [182, 162] width 43 height 25
click at [182, 165] on p "Members" at bounding box center [182, 162] width 43 height 25
click at [125, 165] on p "User" at bounding box center [127, 162] width 24 height 25
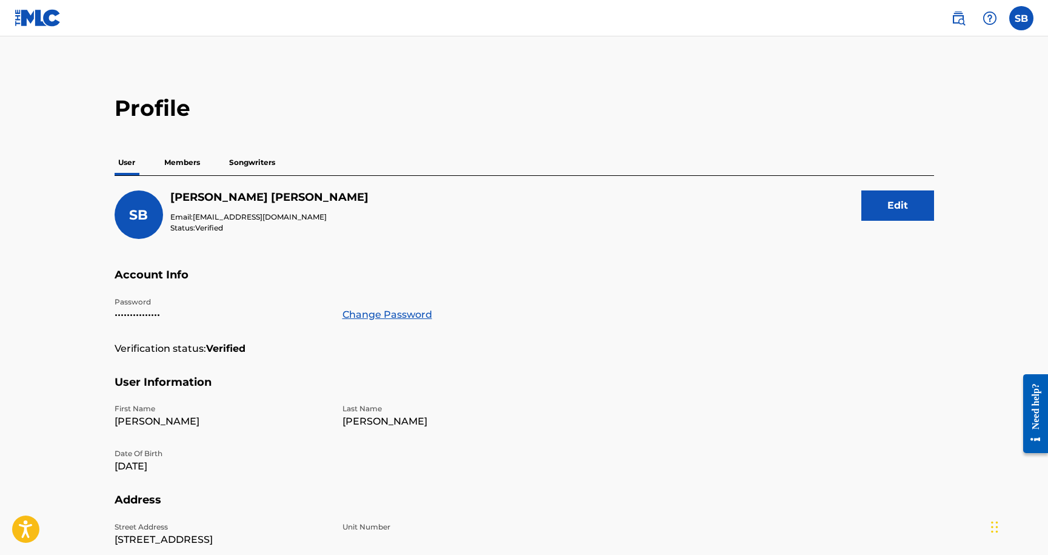
click at [607, 206] on div "SB [PERSON_NAME] Email: [EMAIL_ADDRESS][DOMAIN_NAME] Status: Verified Edit" at bounding box center [524, 229] width 819 height 78
